Goal: Task Accomplishment & Management: Complete application form

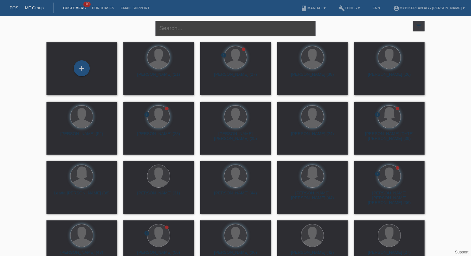
click at [164, 32] on input "text" at bounding box center [235, 28] width 160 height 15
type input "anneler"
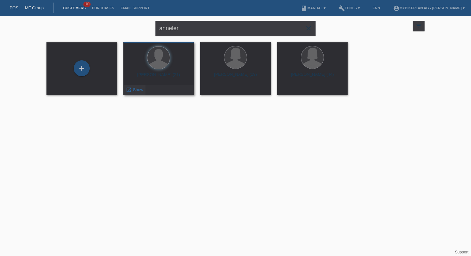
click at [141, 92] on div "launch Show" at bounding box center [135, 90] width 22 height 10
click at [136, 91] on span "Show" at bounding box center [138, 89] width 11 height 5
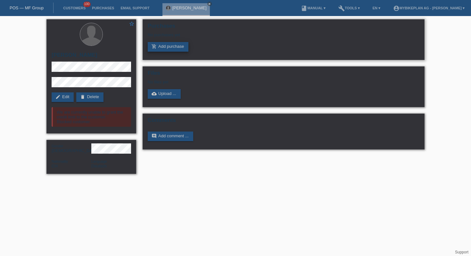
click at [184, 49] on link "add_shopping_cart Add purchase" at bounding box center [168, 47] width 41 height 10
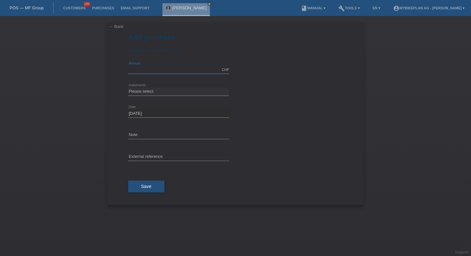
click at [187, 66] on input "text" at bounding box center [178, 70] width 101 height 8
type input "3100.00"
click at [154, 92] on select "Please select 6 instalments 12 instalments 18 instalments 24 instalments 36 ins…" at bounding box center [178, 91] width 101 height 8
select select "487"
click at [142, 161] on icon at bounding box center [178, 160] width 101 height 0
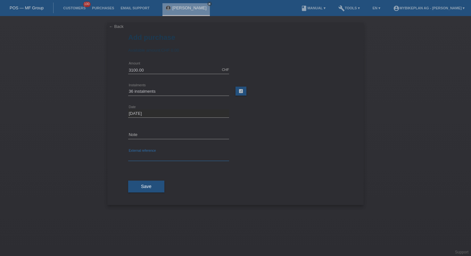
click at [143, 156] on input "text" at bounding box center [178, 157] width 101 height 8
paste input "41706312354"
type input "41706312354"
click at [151, 185] on span "Save" at bounding box center [146, 186] width 11 height 5
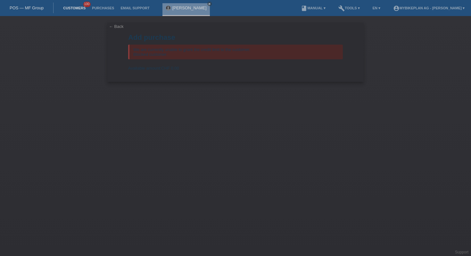
click at [73, 9] on link "Customers" at bounding box center [74, 8] width 29 height 4
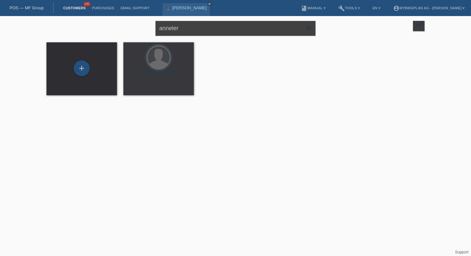
click at [173, 32] on input "anneler" at bounding box center [235, 28] width 160 height 15
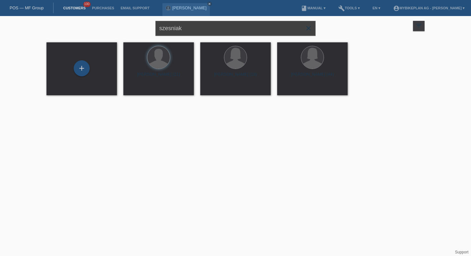
type input "szesniak"
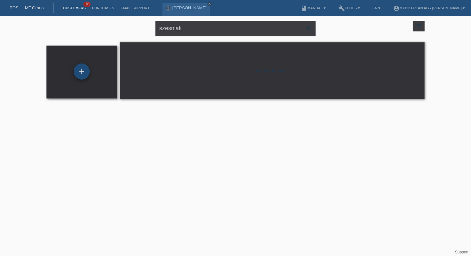
click at [81, 64] on div "+" at bounding box center [82, 71] width 16 height 16
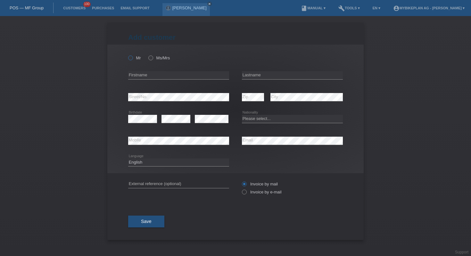
click at [127, 54] on icon at bounding box center [127, 54] width 0 height 0
click at [131, 60] on input "Mr" at bounding box center [130, 57] width 4 height 4
radio input "true"
click at [156, 74] on input "text" at bounding box center [178, 75] width 101 height 8
type input "Bernd Robert"
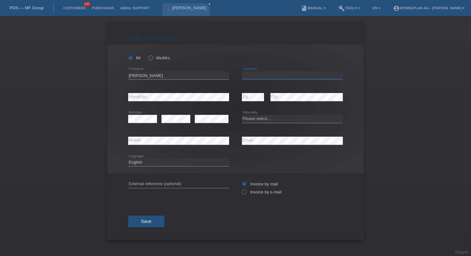
click at [248, 76] on input "text" at bounding box center [292, 75] width 101 height 8
type input "Szesniak"
click at [247, 117] on select "Please select... [GEOGRAPHIC_DATA] [GEOGRAPHIC_DATA] [GEOGRAPHIC_DATA] [GEOGRAP…" at bounding box center [292, 119] width 101 height 8
click at [298, 123] on icon at bounding box center [292, 123] width 101 height 0
click at [296, 120] on select "Please select... Switzerland Austria Germany Liechtenstein ------------ Afghani…" at bounding box center [292, 119] width 101 height 8
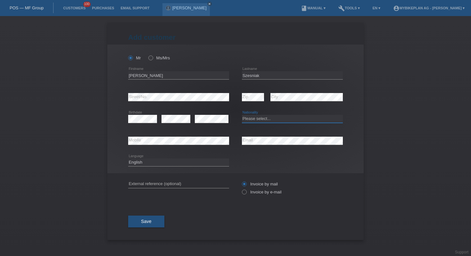
select select "DE"
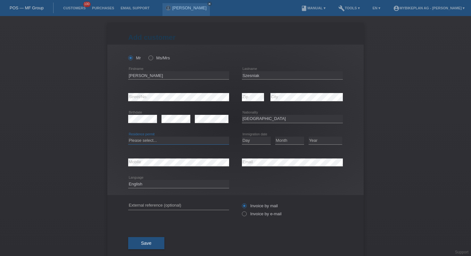
click at [141, 138] on select "Please select... C B B - Refugee status Other" at bounding box center [178, 140] width 101 height 8
select select "C"
click at [259, 141] on select "Day 01 02 03 04 05 06 07 08 09 10 11" at bounding box center [256, 140] width 29 height 8
select select "11"
click at [283, 141] on select "Month 01 02 03 04 05 06 07 08 09 10 11" at bounding box center [289, 140] width 29 height 8
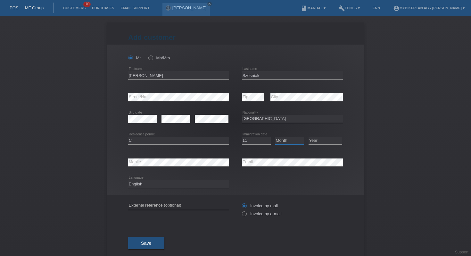
select select "05"
click at [325, 138] on select "Year 2025 2024 2023 2022 2021 2020 2019 2018 2017 2016 2015 2014 2013 2012 2011…" at bounding box center [325, 140] width 34 height 8
select select "1994"
click at [168, 184] on select "Deutsch Français Italiano English" at bounding box center [178, 184] width 101 height 8
select select "de"
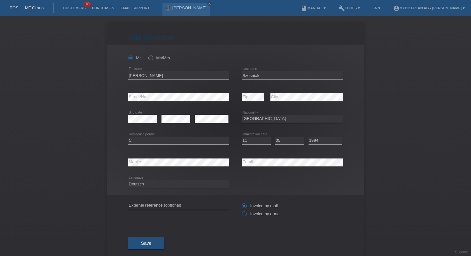
click at [252, 212] on label "Invoice by e-mail" at bounding box center [262, 213] width 40 height 5
click at [246, 212] on input "Invoice by e-mail" at bounding box center [244, 215] width 4 height 8
radio input "true"
click at [154, 244] on button "Save" at bounding box center [146, 243] width 36 height 12
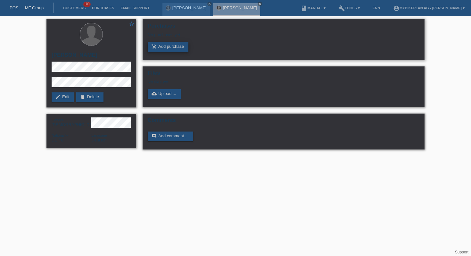
click at [177, 48] on link "add_shopping_cart Add purchase" at bounding box center [168, 47] width 41 height 10
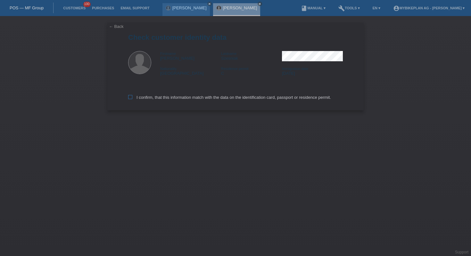
click at [157, 99] on label "I confirm, that this information match with the data on the identification card…" at bounding box center [229, 97] width 203 height 5
click at [132, 99] on input "I confirm, that this information match with the data on the identification card…" at bounding box center [130, 97] width 4 height 4
checkbox input "true"
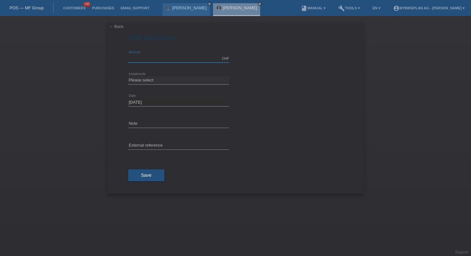
click at [181, 61] on input "text" at bounding box center [178, 58] width 101 height 8
type input "4990.00"
click at [141, 80] on select "Please select 6 instalments 12 instalments 18 instalments 24 instalments 36 ins…" at bounding box center [178, 80] width 101 height 8
click at [182, 79] on select "Please select 6 instalments 12 instalments 18 instalments 24 instalments 36 ins…" at bounding box center [178, 80] width 101 height 8
select select "487"
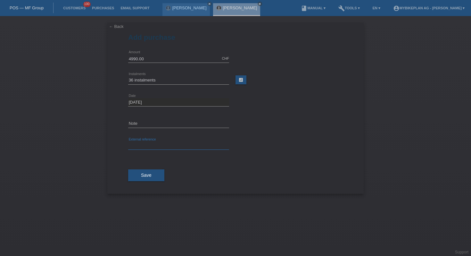
click at [160, 143] on input "text" at bounding box center [178, 146] width 101 height 8
paste input "41801899786"
type input "41801899786"
click at [142, 177] on span "Save" at bounding box center [146, 174] width 11 height 5
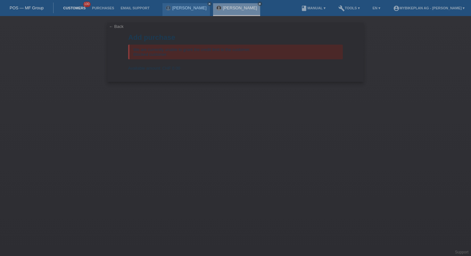
click at [73, 10] on link "Customers" at bounding box center [74, 8] width 29 height 4
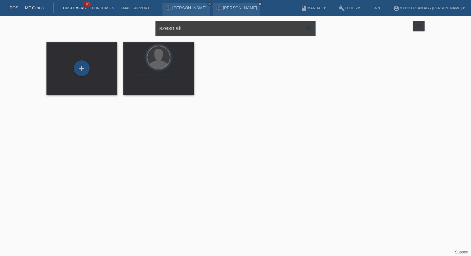
click at [196, 32] on input "szesniak" at bounding box center [235, 28] width 160 height 15
click at [197, 29] on input "[PERSON_NAME]" at bounding box center [235, 28] width 160 height 15
type input "[PERSON_NAME]"
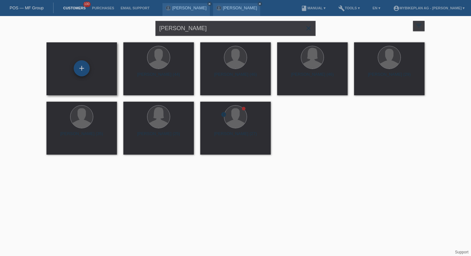
click at [87, 67] on div "+" at bounding box center [82, 68] width 16 height 16
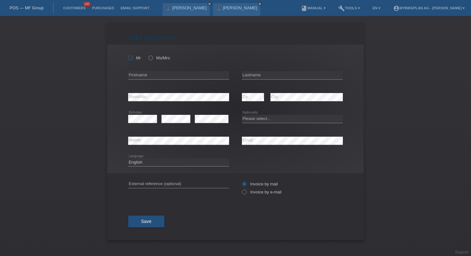
click at [133, 56] on label "Mr" at bounding box center [134, 57] width 13 height 5
click at [132, 56] on input "Mr" at bounding box center [130, 57] width 4 height 4
radio input "true"
click at [150, 72] on input "text" at bounding box center [178, 75] width 101 height 8
type input "Shpend"
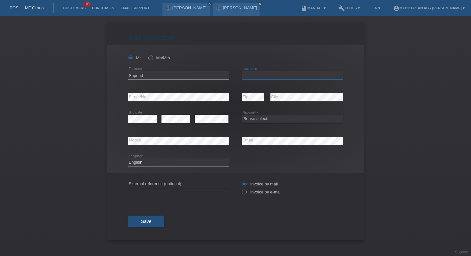
click at [259, 76] on input "text" at bounding box center [292, 75] width 101 height 8
type input "Ramadani"
click at [275, 116] on select "Please select... [GEOGRAPHIC_DATA] [GEOGRAPHIC_DATA] [GEOGRAPHIC_DATA] [GEOGRAP…" at bounding box center [292, 119] width 101 height 8
select select "XK"
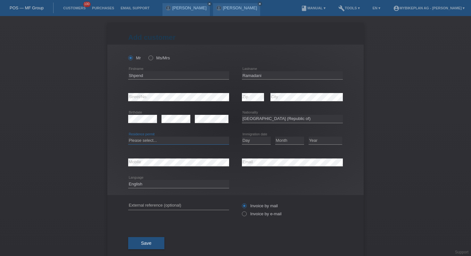
click at [170, 140] on select "Please select... C B B - Refugee status Other" at bounding box center [178, 140] width 101 height 8
select select "C"
click at [256, 141] on select "Day 01 02 03 04 05 06 07 08 09 10 11" at bounding box center [256, 140] width 29 height 8
select select "07"
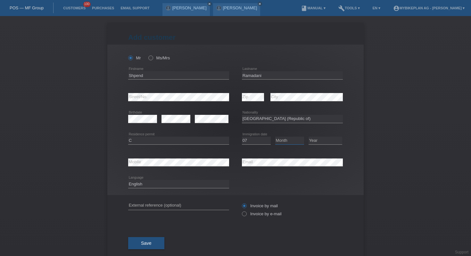
click at [278, 141] on select "Month 01 02 03 04 05 06 07 08 09 10 11" at bounding box center [289, 140] width 29 height 8
select select "07"
click at [318, 142] on select "Year [DATE] 2024 2023 2022 2021 2020 2019 2018 2017 2016 2015 2014 2013 2012 20…" at bounding box center [325, 140] width 34 height 8
select select "1987"
click at [177, 185] on select "Deutsch Français Italiano English" at bounding box center [178, 184] width 101 height 8
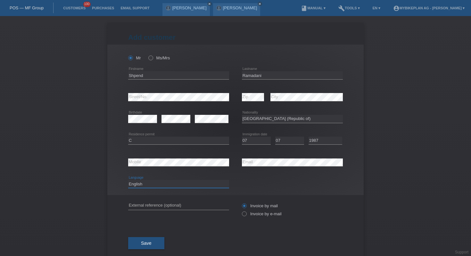
select select "de"
click at [241, 210] on icon at bounding box center [241, 210] width 0 height 0
click at [246, 215] on input "Invoice by e-mail" at bounding box center [244, 215] width 4 height 8
radio input "true"
click at [147, 239] on button "Save" at bounding box center [146, 243] width 36 height 12
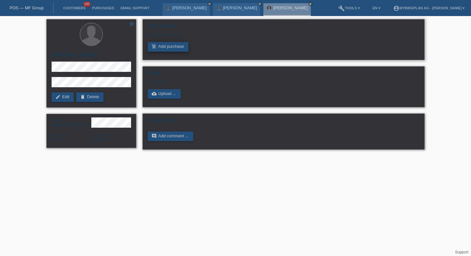
click at [167, 44] on link "add_shopping_cart Add purchase" at bounding box center [168, 47] width 41 height 10
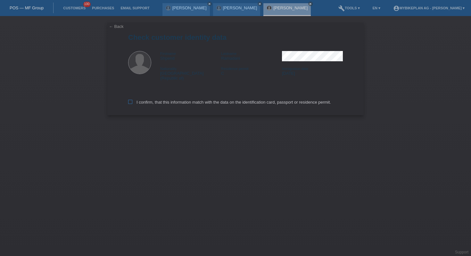
click at [143, 100] on label "I confirm, that this information match with the data on the identification card…" at bounding box center [229, 102] width 203 height 5
click at [132, 100] on input "I confirm, that this information match with the data on the identification card…" at bounding box center [130, 102] width 4 height 4
checkbox input "true"
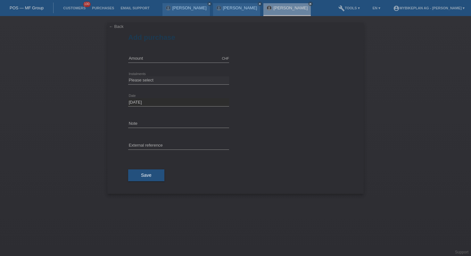
click at [163, 53] on div "CHF error Amount" at bounding box center [178, 59] width 101 height 22
click at [159, 58] on input "text" at bounding box center [178, 58] width 101 height 8
type input "2999.00"
click at [149, 77] on select "Please select 6 instalments 12 instalments 18 instalments 24 instalments 36 ins…" at bounding box center [178, 80] width 101 height 8
select select "488"
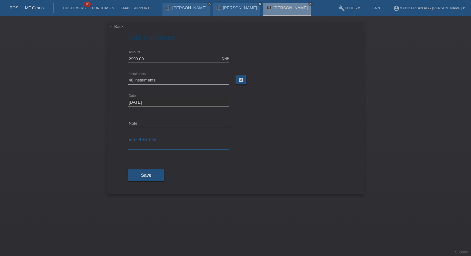
click at [145, 146] on input "text" at bounding box center [178, 146] width 101 height 8
paste input "41808186950"
type input "41808186950"
click at [139, 170] on button "Save" at bounding box center [146, 175] width 36 height 12
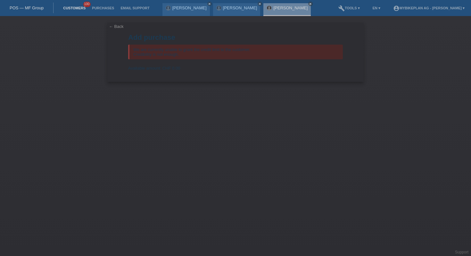
click at [79, 10] on link "Customers" at bounding box center [74, 8] width 29 height 4
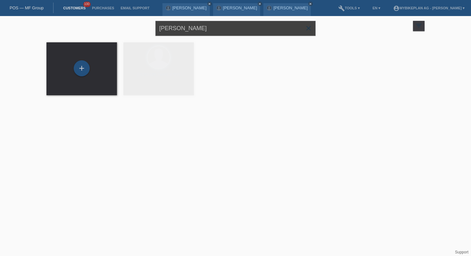
click at [206, 32] on input "[PERSON_NAME]" at bounding box center [235, 28] width 160 height 15
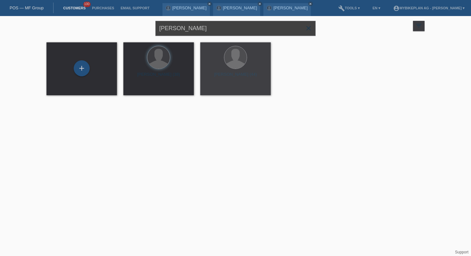
click at [206, 32] on input "shpend ramadani" at bounding box center [235, 28] width 160 height 15
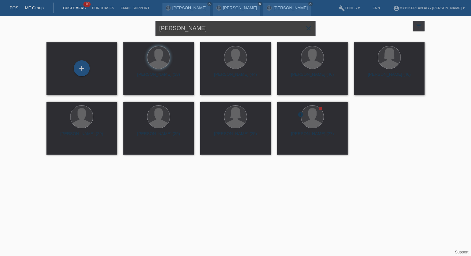
type input "giulia seaydoun"
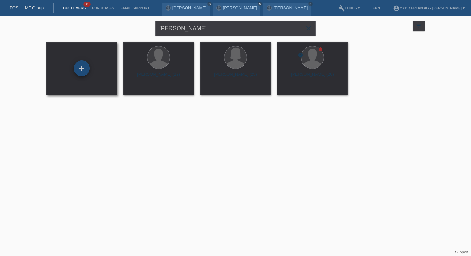
click at [76, 70] on div "+" at bounding box center [81, 68] width 15 height 11
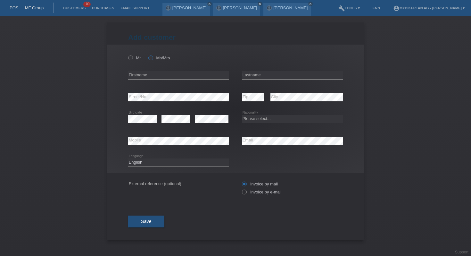
click at [157, 57] on label "Ms/Mrs" at bounding box center [158, 57] width 21 height 5
click at [152, 57] on input "Ms/Mrs" at bounding box center [150, 57] width 4 height 4
radio input "true"
click at [162, 73] on input "text" at bounding box center [178, 75] width 101 height 8
type input "[PERSON_NAME]"
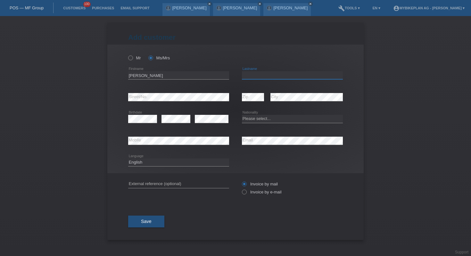
click at [297, 72] on input "text" at bounding box center [292, 75] width 101 height 8
type input "Seaydoun"
click at [255, 118] on select "Please select... [GEOGRAPHIC_DATA] [GEOGRAPHIC_DATA] [GEOGRAPHIC_DATA] [GEOGRAP…" at bounding box center [292, 119] width 101 height 8
select select "CH"
click at [163, 163] on select "Deutsch Français Italiano English" at bounding box center [178, 162] width 101 height 8
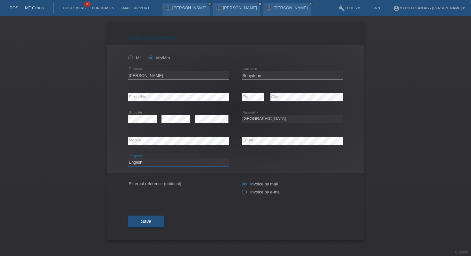
select select "de"
click at [251, 195] on div "Invoice by mail Invoice by e-mail" at bounding box center [292, 188] width 101 height 16
click at [272, 191] on label "Invoice by e-mail" at bounding box center [262, 191] width 40 height 5
click at [246, 191] on input "Invoice by e-mail" at bounding box center [244, 193] width 4 height 8
radio input "true"
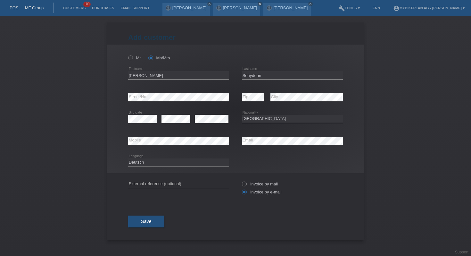
click at [147, 229] on div "Save" at bounding box center [235, 221] width 215 height 37
click at [154, 224] on button "Save" at bounding box center [146, 221] width 36 height 12
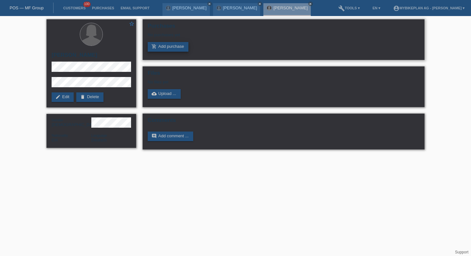
click at [178, 48] on link "add_shopping_cart Add purchase" at bounding box center [168, 47] width 41 height 10
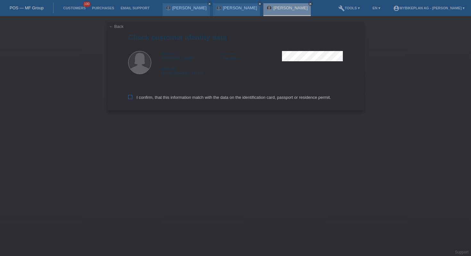
click at [150, 99] on label "I confirm, that this information match with the data on the identification card…" at bounding box center [229, 97] width 203 height 5
click at [132, 99] on input "I confirm, that this information match with the data on the identification card…" at bounding box center [130, 97] width 4 height 4
checkbox input "true"
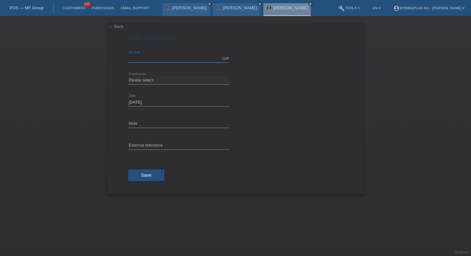
click at [144, 55] on input "text" at bounding box center [178, 58] width 101 height 8
type input "5199.00"
click at [142, 80] on select "Please select 6 instalments 12 instalments 18 instalments 24 instalments 36 ins…" at bounding box center [178, 80] width 101 height 8
select select "488"
click at [148, 146] on input "text" at bounding box center [178, 146] width 101 height 8
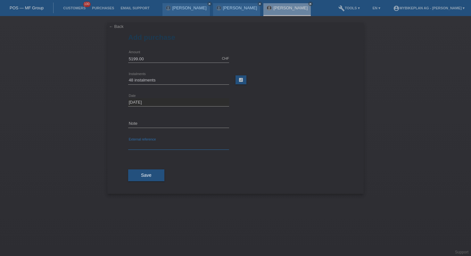
paste input "41862251526"
type input "41862251526"
click at [143, 176] on span "Save" at bounding box center [146, 174] width 11 height 5
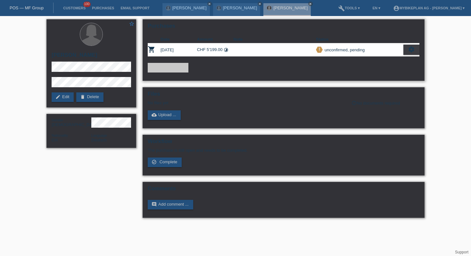
click at [409, 48] on icon "settings" at bounding box center [411, 49] width 7 height 7
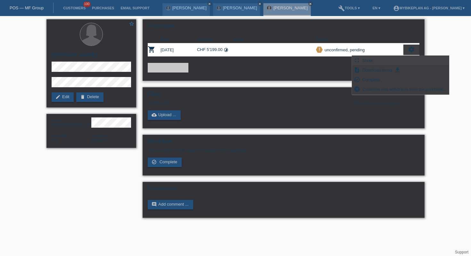
click at [384, 58] on div "fullscreen Show" at bounding box center [400, 61] width 97 height 10
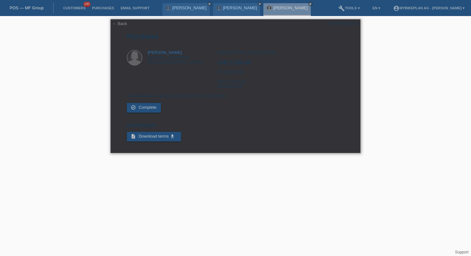
click at [338, 23] on div "POSP00026015" at bounding box center [343, 23] width 30 height 5
copy div "POSP00026015"
click at [231, 74] on div "Zürich, 12.08.2025 CHF 5'199.00 48 instalments External reference 41862251526" at bounding box center [280, 71] width 127 height 43
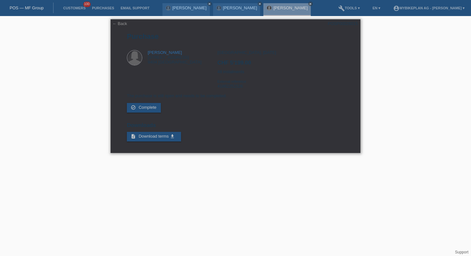
click at [231, 74] on div "Zürich, 12.08.2025 CHF 5'199.00 48 instalments External reference 41862251526" at bounding box center [280, 71] width 127 height 43
click at [230, 74] on div "Zürich, 12.08.2025 CHF 5'199.00 48 instalments External reference 41862251526" at bounding box center [280, 71] width 127 height 43
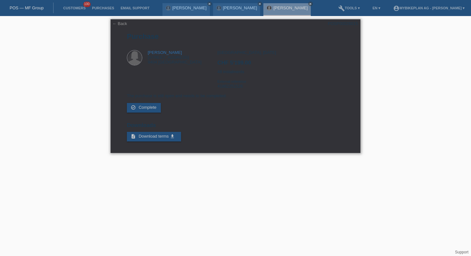
click at [230, 74] on div "Zürich, 12.08.2025 CHF 5'199.00 48 instalments External reference 41862251526" at bounding box center [280, 71] width 127 height 43
